Goal: Task Accomplishment & Management: Complete application form

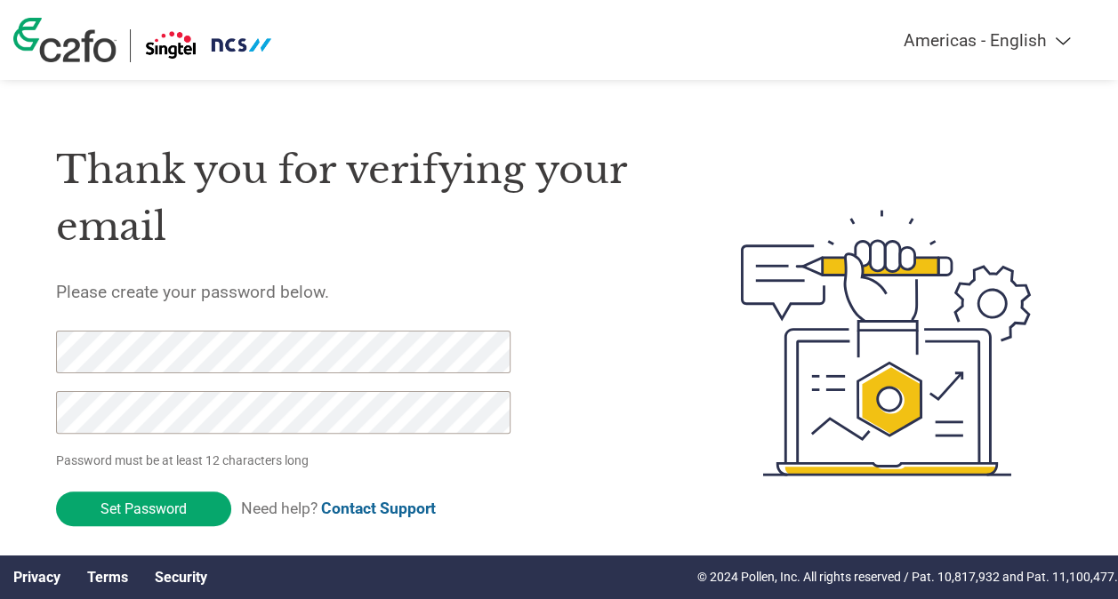
click at [0, 341] on html "Americas - English Américas - Español [GEOGRAPHIC_DATA] - Português Amériques -…" at bounding box center [559, 307] width 1118 height 615
click at [171, 510] on input "Set Password" at bounding box center [143, 509] width 175 height 35
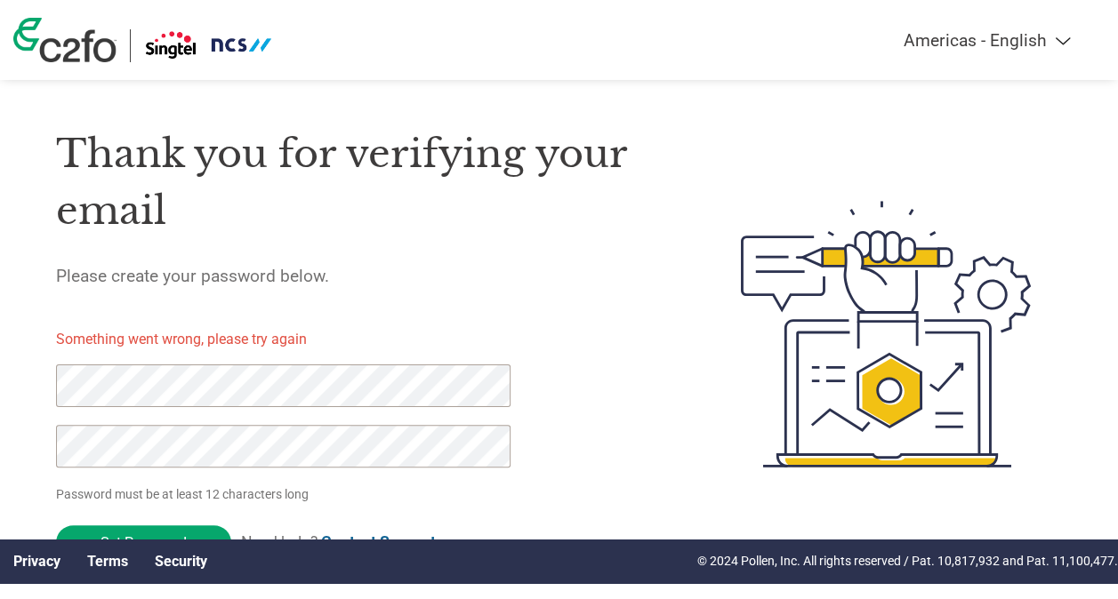
scroll to position [30, 0]
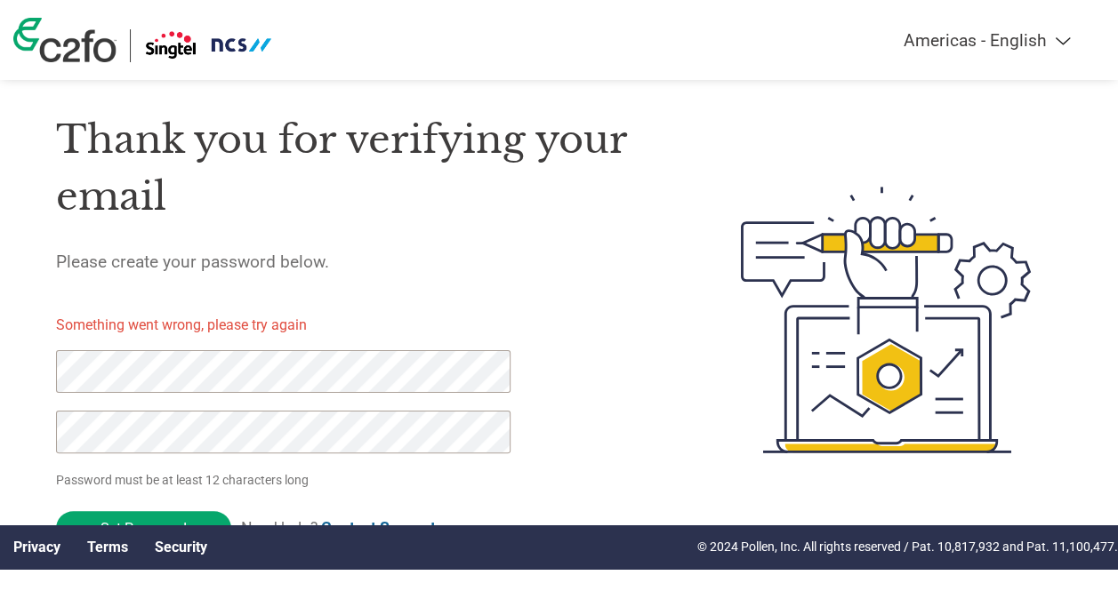
click at [0, 338] on html "Americas - English Américas - Español [GEOGRAPHIC_DATA] - Português Amériques -…" at bounding box center [559, 285] width 1118 height 630
click at [682, 398] on div at bounding box center [861, 319] width 403 height 469
click at [0, 431] on html "Americas - English Américas - Español [GEOGRAPHIC_DATA] - Português Amériques -…" at bounding box center [559, 285] width 1118 height 630
click at [592, 459] on div "Thank you for verifying your email Please create your password below. Something…" at bounding box center [358, 319] width 604 height 469
click at [152, 517] on input "Set Password" at bounding box center [143, 528] width 175 height 35
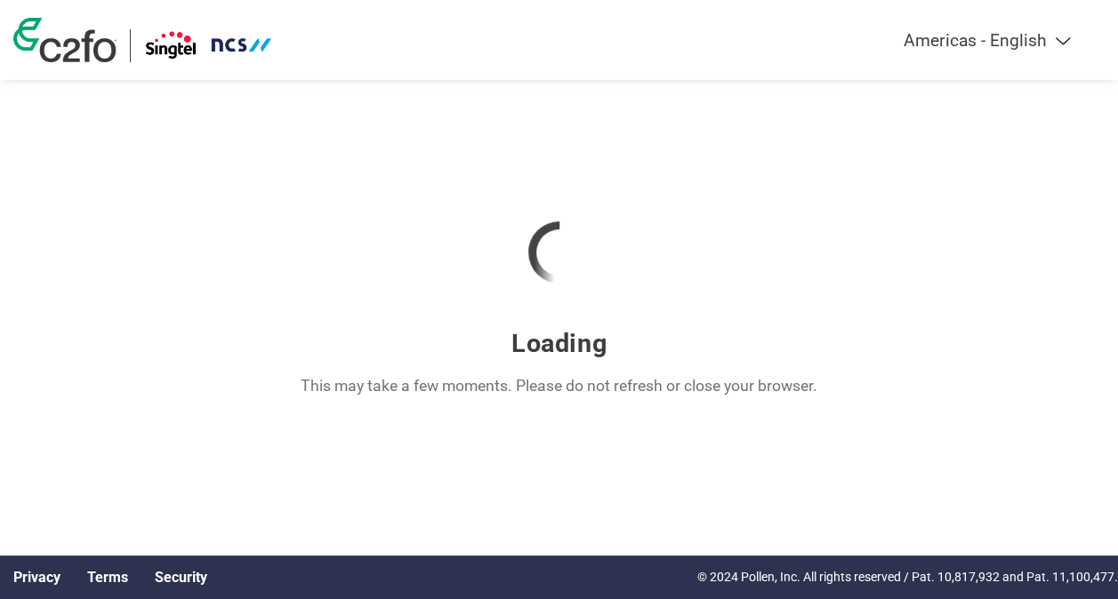
scroll to position [0, 0]
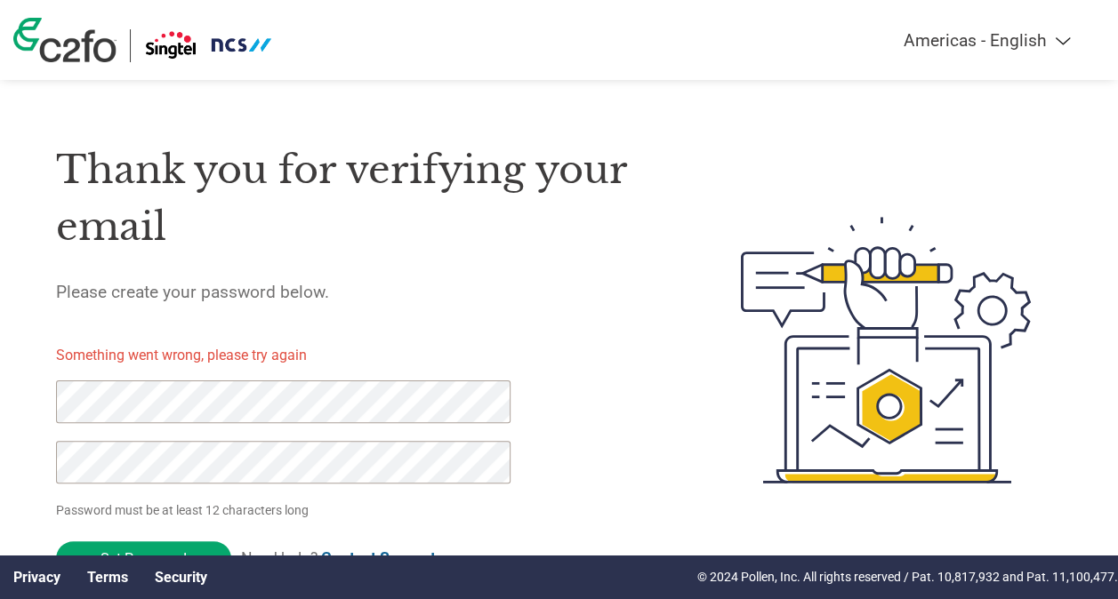
click at [507, 292] on h5 "Please create your password below." at bounding box center [358, 292] width 604 height 20
click at [0, 370] on html "Americas - English Américas - Español [GEOGRAPHIC_DATA] - Português Amériques -…" at bounding box center [559, 315] width 1118 height 630
click at [0, 377] on html "Americas - English Américas - Español [GEOGRAPHIC_DATA] - Português Amériques -…" at bounding box center [559, 315] width 1118 height 630
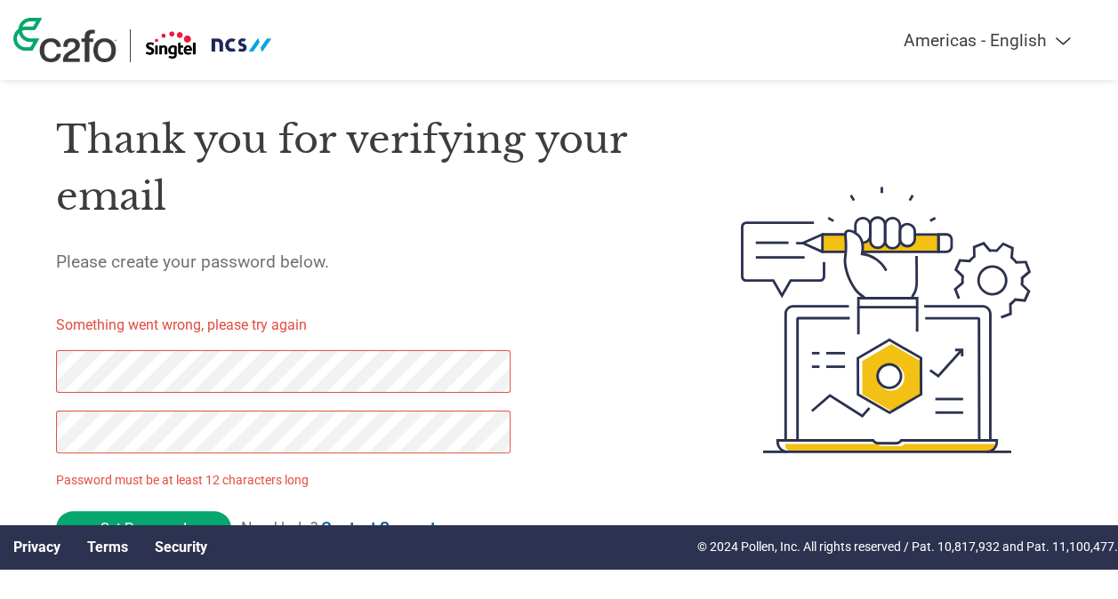
click at [690, 438] on div at bounding box center [861, 319] width 403 height 469
drag, startPoint x: 429, startPoint y: 497, endPoint x: 453, endPoint y: 489, distance: 26.2
click at [429, 497] on form "Something went wrong, please try again Password must be at least 12 characters …" at bounding box center [297, 428] width 483 height 254
click at [0, 396] on html "Americas - English Américas - Español [GEOGRAPHIC_DATA] - Português Amériques -…" at bounding box center [559, 285] width 1118 height 630
click at [624, 381] on div "Thank you for verifying your email Please create your password below. Something…" at bounding box center [358, 319] width 604 height 469
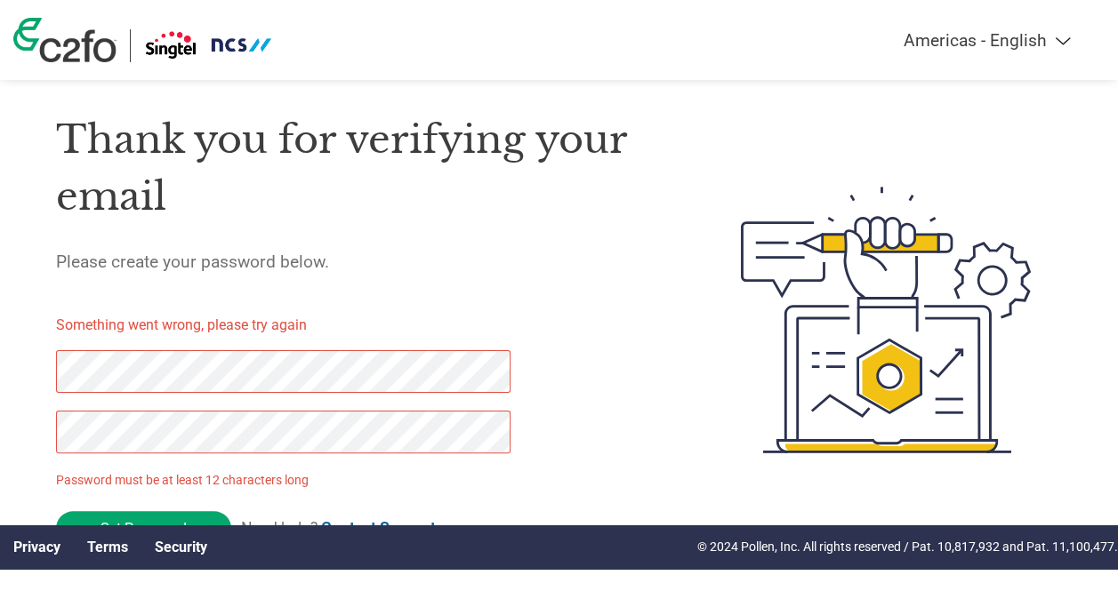
click at [0, 355] on html "Americas - English Américas - Español [GEOGRAPHIC_DATA] - Português Amériques -…" at bounding box center [559, 285] width 1118 height 630
click at [590, 464] on div "Thank you for verifying your email Please create your password below. Something…" at bounding box center [358, 319] width 604 height 469
click at [0, 395] on html "Americas - English Américas - Español [GEOGRAPHIC_DATA] - Português Amériques -…" at bounding box center [559, 285] width 1118 height 630
click at [670, 471] on div at bounding box center [861, 319] width 403 height 469
click at [130, 512] on input "Set Password" at bounding box center [143, 528] width 175 height 35
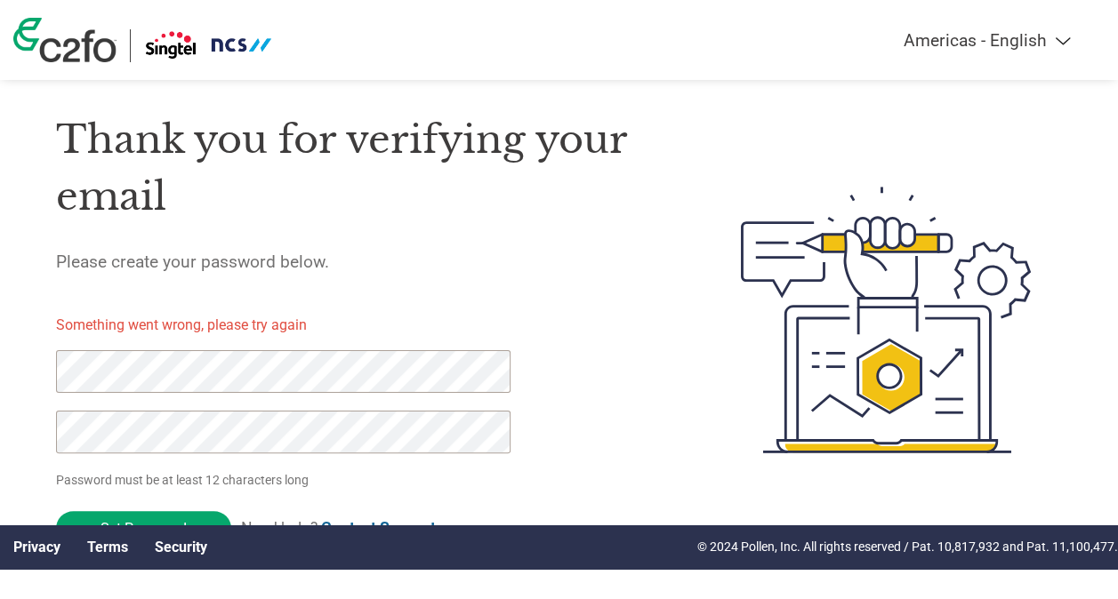
click at [395, 490] on form "Something went wrong, please try again Password must be at least 12 characters …" at bounding box center [297, 428] width 483 height 254
click at [329, 477] on p "Password must be at least 12 characters long" at bounding box center [285, 480] width 459 height 19
click at [128, 348] on form "Something went wrong, please try again Password must be at least 12 characters …" at bounding box center [297, 428] width 483 height 254
click at [0, 374] on html "Americas - English Américas - Español [GEOGRAPHIC_DATA] - Português Amériques -…" at bounding box center [559, 285] width 1118 height 630
click at [0, 356] on html "Americas - English Américas - Español [GEOGRAPHIC_DATA] - Português Amériques -…" at bounding box center [559, 285] width 1118 height 630
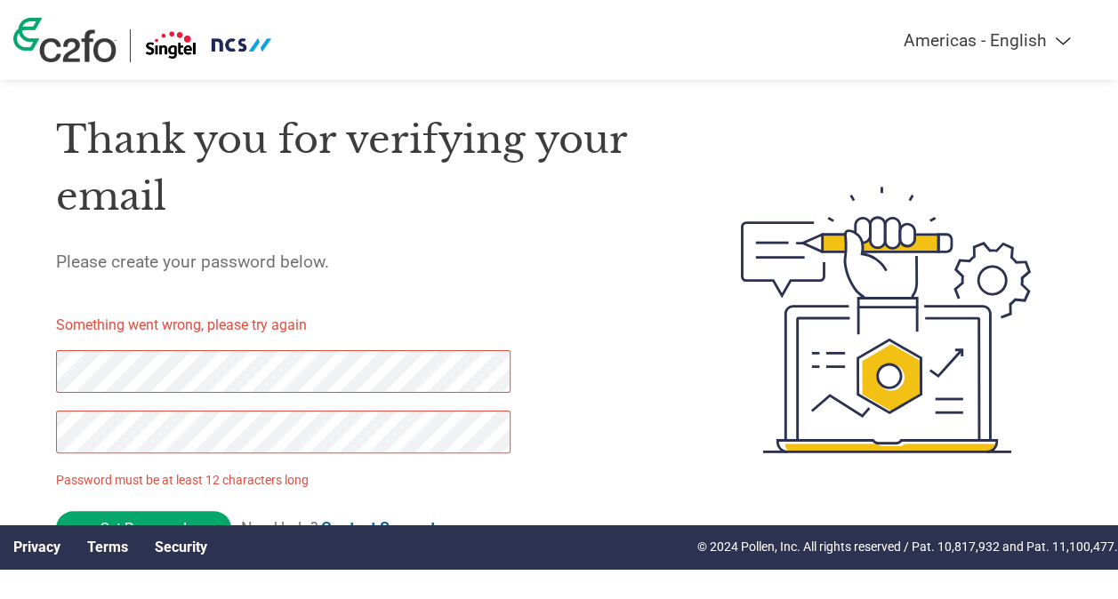
click at [0, 325] on html "Americas - English Américas - Español [GEOGRAPHIC_DATA] - Português Amériques -…" at bounding box center [559, 285] width 1118 height 630
click at [496, 436] on form "Something went wrong, please try again Password must be at least 12 characters …" at bounding box center [297, 428] width 483 height 254
drag, startPoint x: 513, startPoint y: 434, endPoint x: 3, endPoint y: 380, distance: 513.3
click at [0, 382] on html "Americas - English Américas - Español [GEOGRAPHIC_DATA] - Português Amériques -…" at bounding box center [559, 285] width 1118 height 630
click at [0, 357] on html "Americas - English Américas - Español [GEOGRAPHIC_DATA] - Português Amériques -…" at bounding box center [559, 285] width 1118 height 630
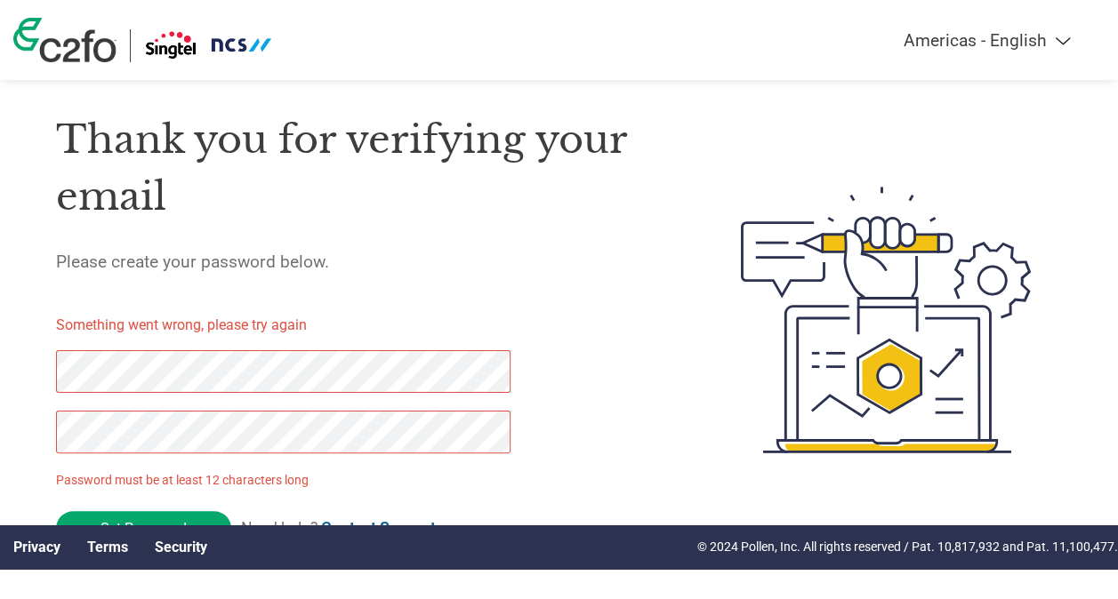
click at [0, 357] on html "Americas - English Américas - Español [GEOGRAPHIC_DATA] - Português Amériques -…" at bounding box center [559, 285] width 1118 height 630
click at [617, 377] on div "Thank you for verifying your email Please create your password below. Something…" at bounding box center [358, 319] width 604 height 469
click at [576, 363] on div "Thank you for verifying your email Please create your password below. Something…" at bounding box center [358, 319] width 604 height 469
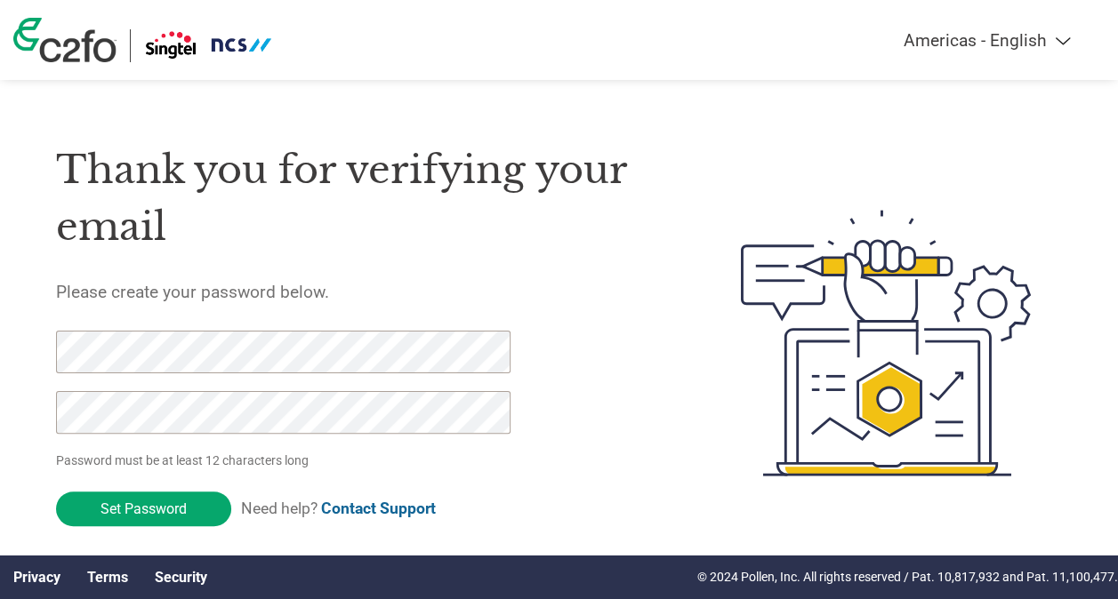
scroll to position [16, 0]
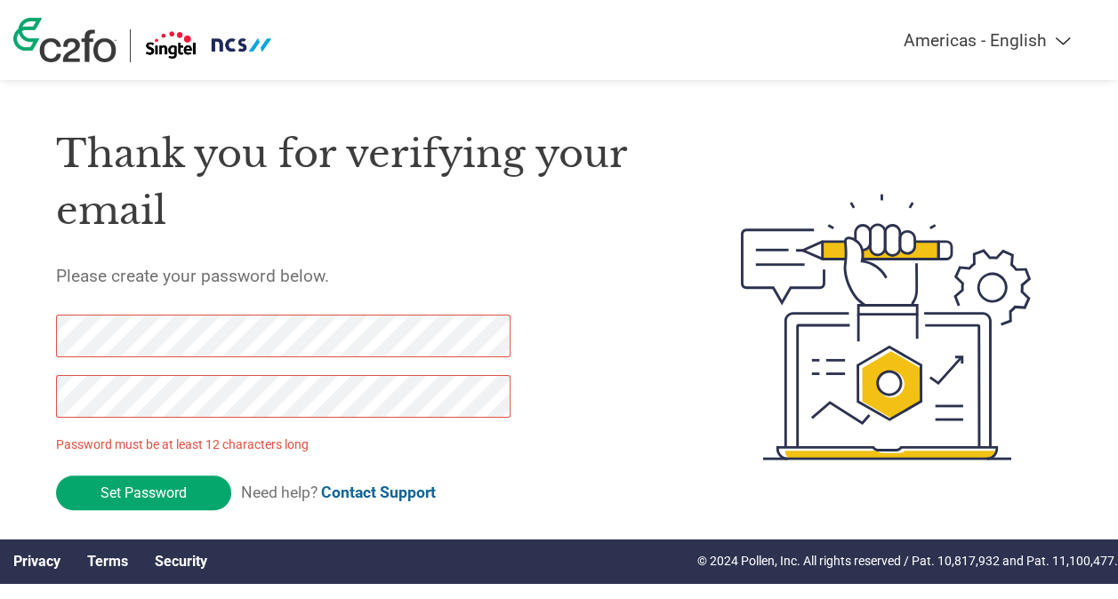
click at [0, 335] on html "Americas - English Américas - Español [GEOGRAPHIC_DATA] - Português Amériques -…" at bounding box center [559, 291] width 1118 height 615
click at [0, 379] on html "Americas - English Américas - Español [GEOGRAPHIC_DATA] - Português Amériques -…" at bounding box center [559, 291] width 1118 height 615
click at [550, 471] on div "Thank you for verifying your email Please create your password below. Password …" at bounding box center [358, 327] width 604 height 455
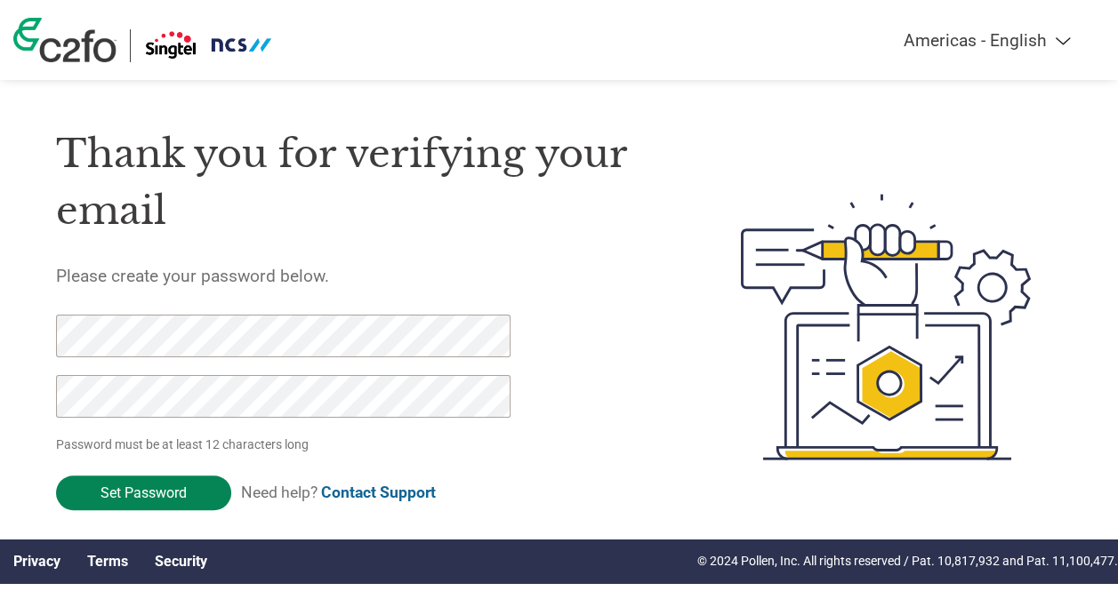
click at [181, 491] on input "Set Password" at bounding box center [143, 493] width 175 height 35
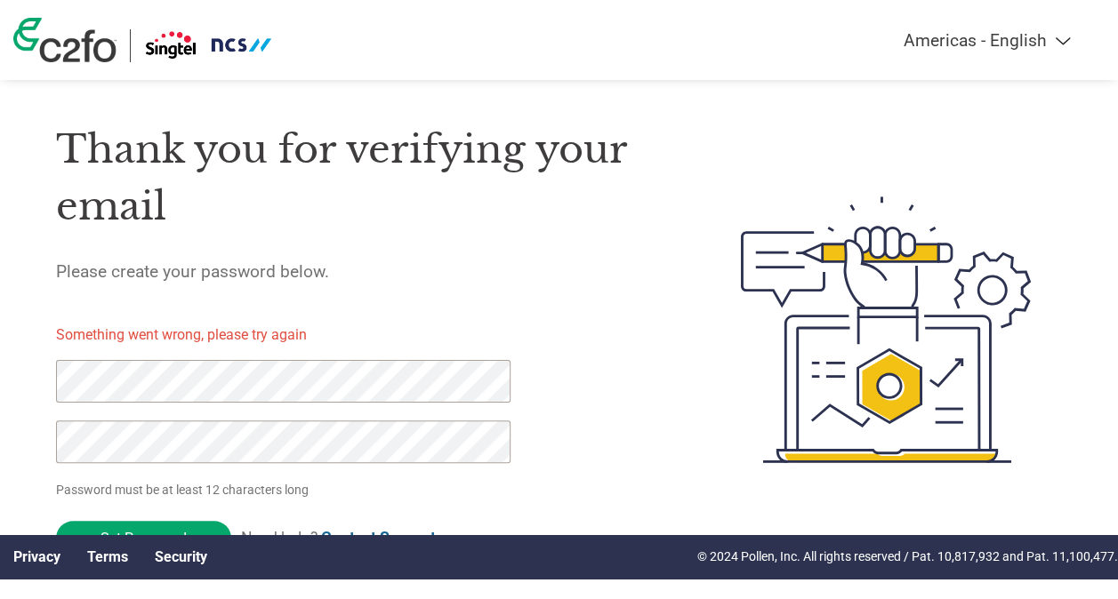
scroll to position [30, 0]
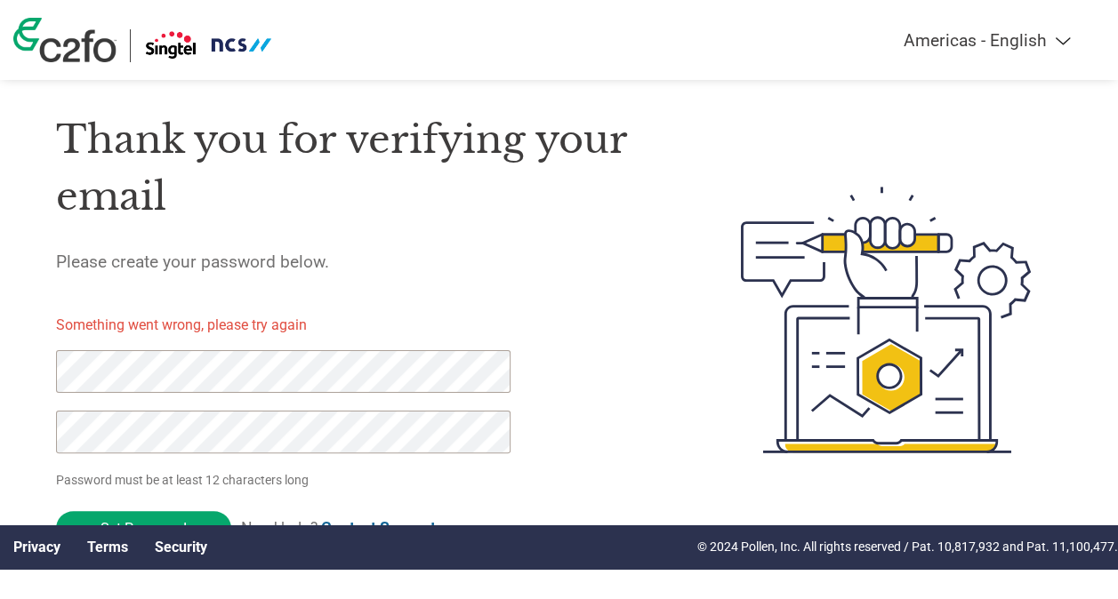
click at [598, 313] on div "Thank you for verifying your email Please create your password below. Something…" at bounding box center [358, 319] width 604 height 469
click at [628, 443] on div "Thank you for verifying your email Please create your password below. Something…" at bounding box center [358, 319] width 604 height 469
click at [0, 322] on html "Americas - English Américas - Español [GEOGRAPHIC_DATA] - Português Amériques -…" at bounding box center [559, 285] width 1118 height 630
click at [635, 273] on div "Thank you for verifying your email Please create your password below. Something…" at bounding box center [358, 319] width 604 height 469
click at [598, 263] on h5 "Please create your password below." at bounding box center [358, 262] width 604 height 20
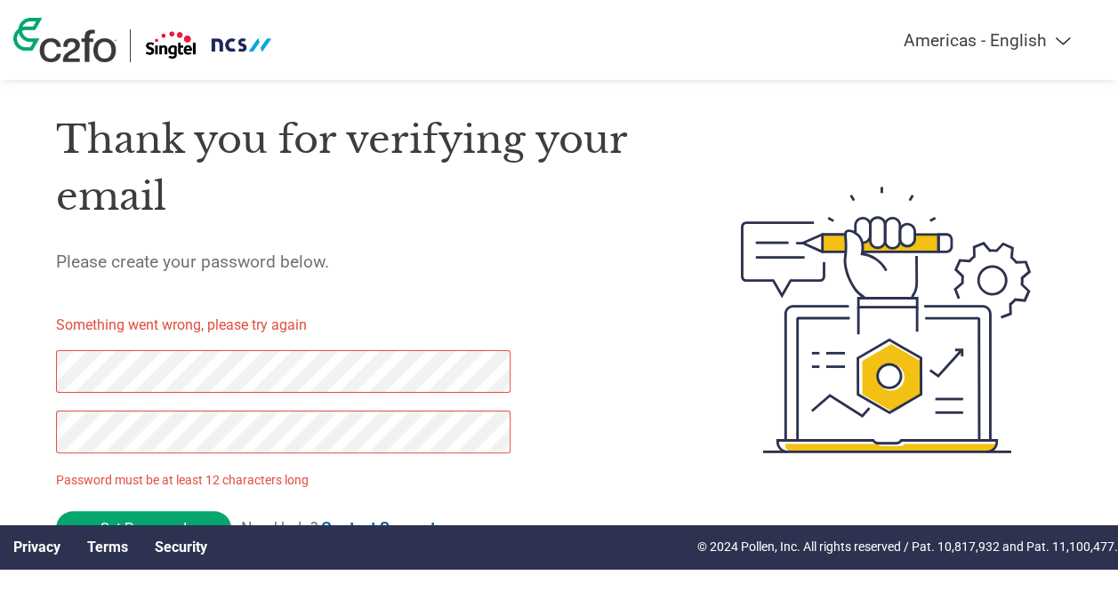
click at [1065, 34] on select "Americas - English Américas - Español Américas - Português Amériques - Français…" at bounding box center [876, 40] width 413 height 20
select select "en-AP"
click at [670, 30] on select "Americas - English Américas - Español Américas - Português Amériques - Français…" at bounding box center [876, 40] width 413 height 20
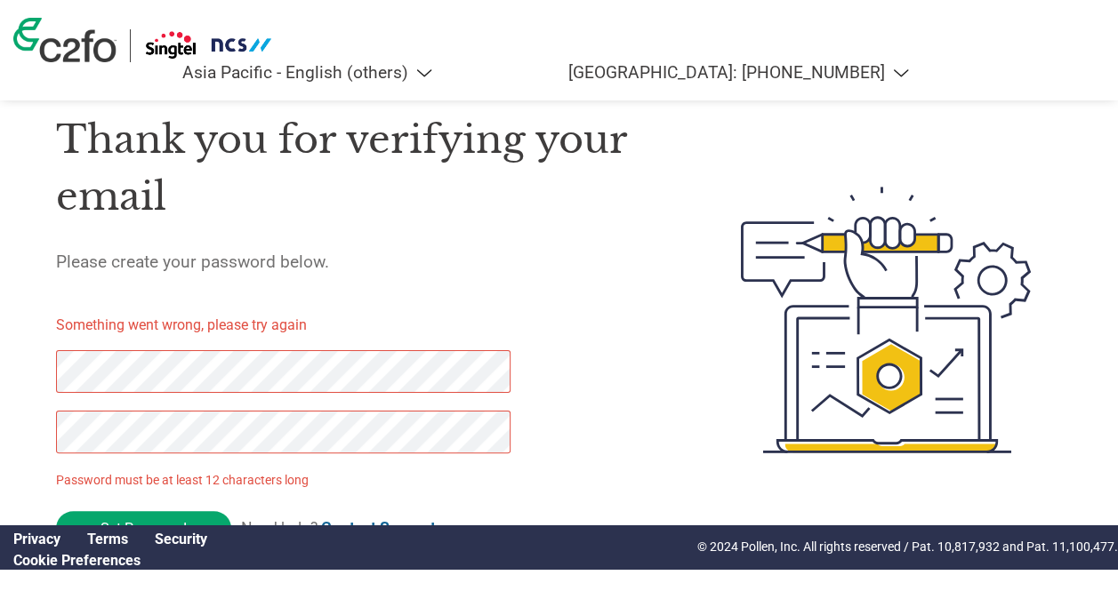
click at [0, 345] on html "Americas - English Américas - Español Américas - Português Amériques - Français…" at bounding box center [559, 285] width 1118 height 630
click at [0, 370] on html "Americas - English Américas - Español Américas - Português Amériques - Français…" at bounding box center [559, 285] width 1118 height 630
click at [548, 356] on div "Thank you for verifying your email Please create your password below. Something…" at bounding box center [358, 319] width 604 height 469
click at [187, 513] on input "Set Password" at bounding box center [143, 528] width 175 height 35
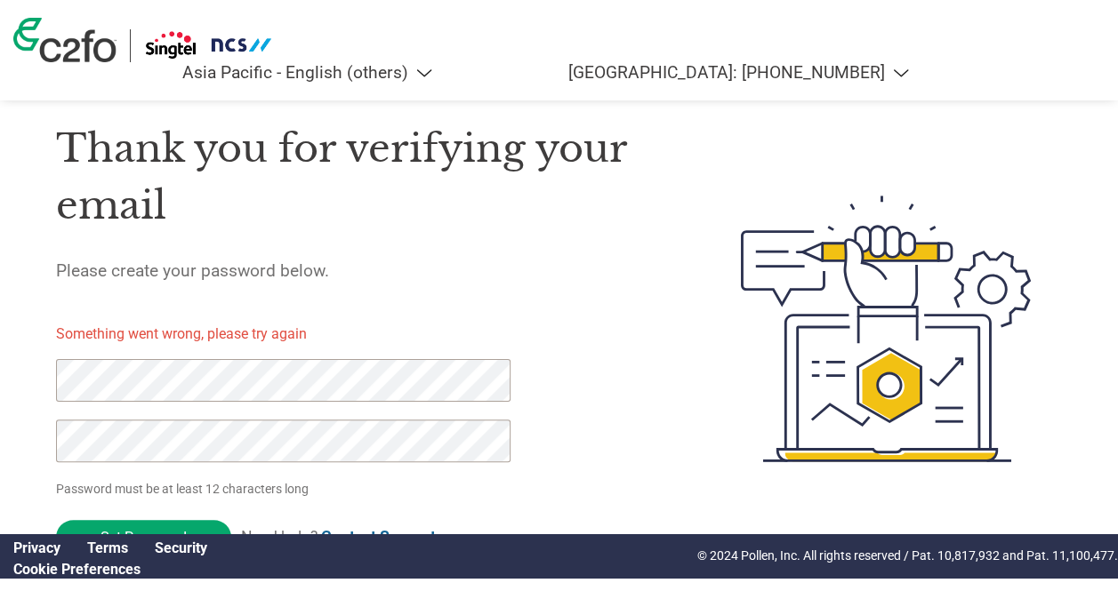
scroll to position [30, 0]
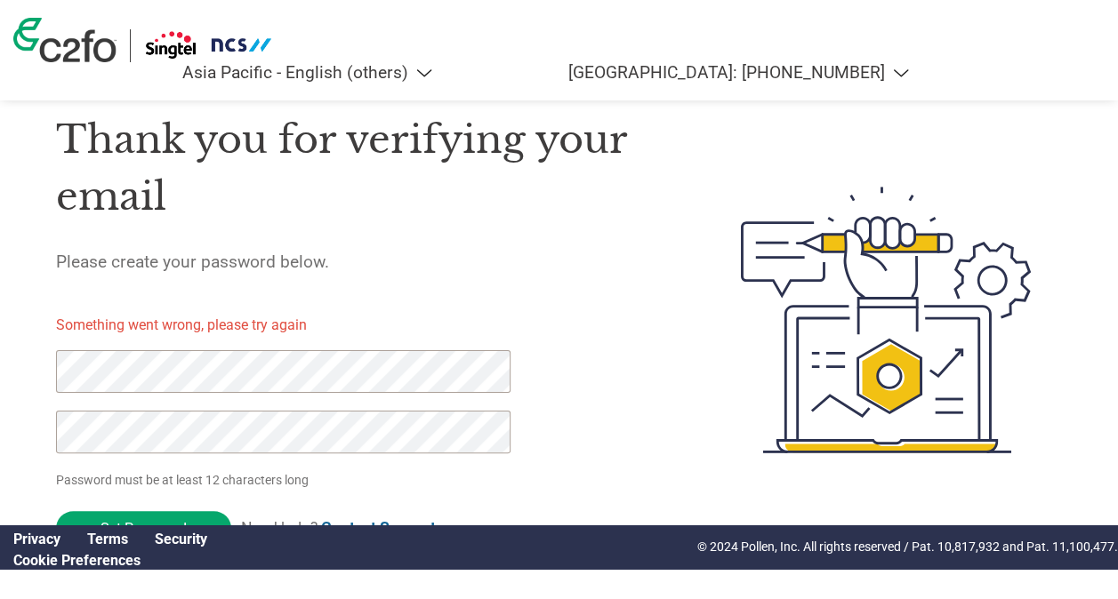
click at [490, 301] on form "Something went wrong, please try again Password must be at least 12 characters …" at bounding box center [297, 428] width 483 height 254
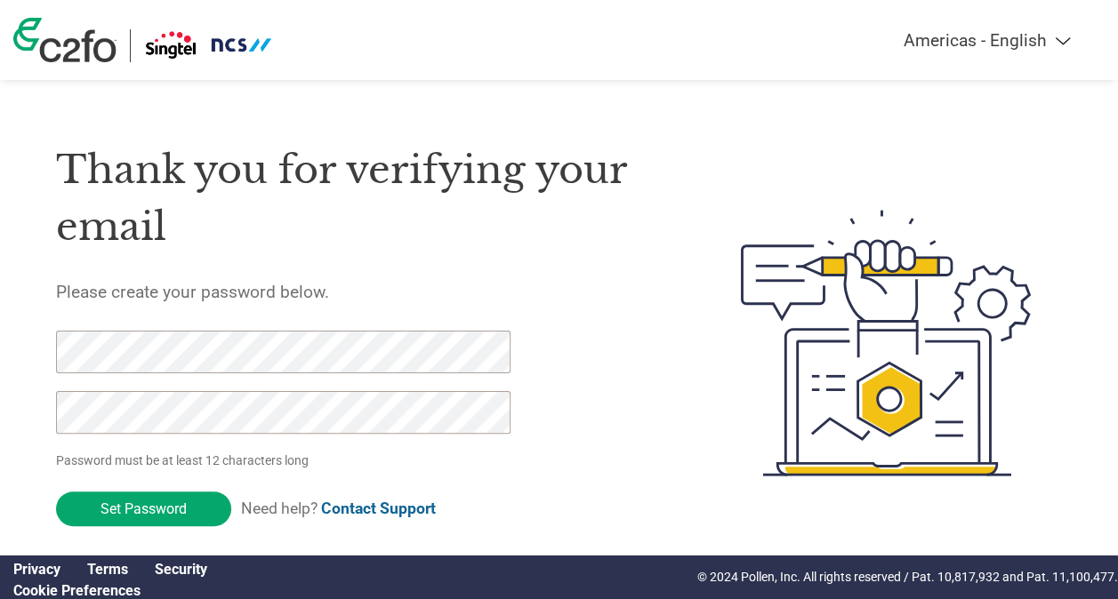
click at [0, 362] on html "Americas - English Américas - Español Américas - Português Amériques - Français…" at bounding box center [559, 307] width 1118 height 615
click at [0, 466] on html "Americas - English Américas - Español Américas - Português Amériques - Français…" at bounding box center [559, 307] width 1118 height 615
click at [76, 517] on input "Set Password" at bounding box center [143, 509] width 175 height 35
